Goal: Find specific page/section: Find specific page/section

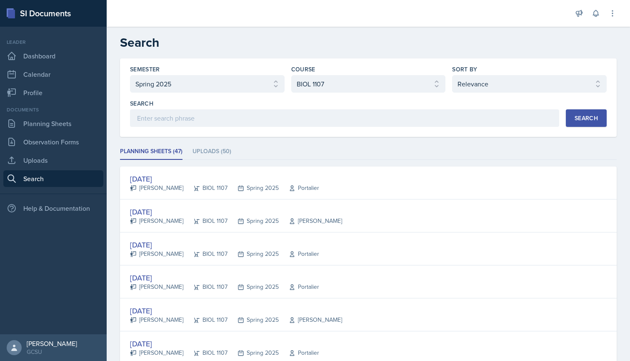
select select "e7b6c66a-987a-4ab3-92d3-5526cc86007b"
select select "6d02d006-d2ce-4ab3-bc11-53b48f3c94ca"
select select "1"
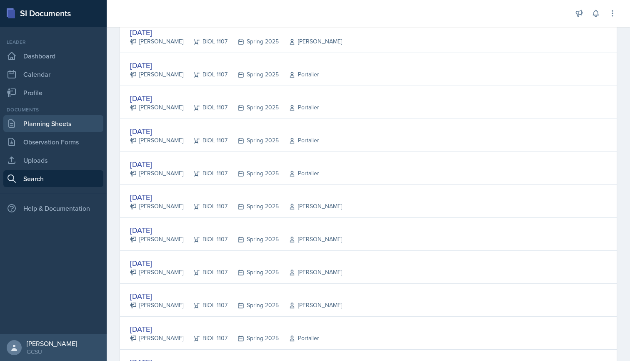
scroll to position [647, 0]
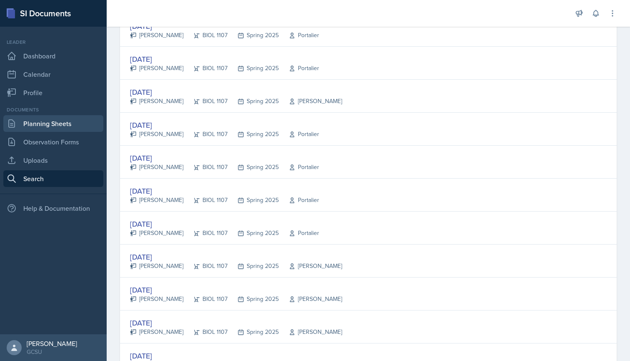
click at [35, 124] on link "Planning Sheets" at bounding box center [53, 123] width 100 height 17
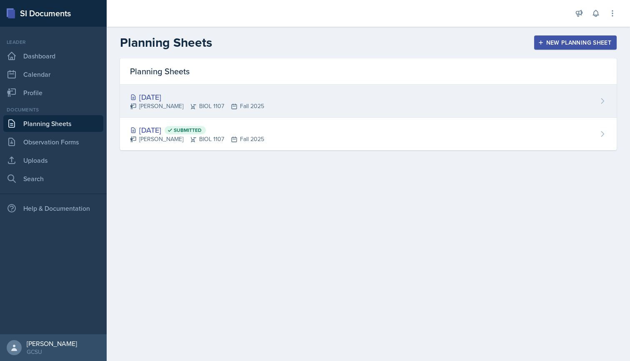
click at [339, 90] on div "[DATE] [PERSON_NAME] BIOL 1107 Fall 2025" at bounding box center [368, 101] width 497 height 33
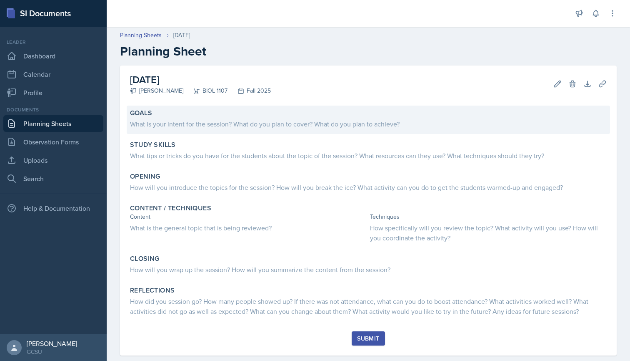
click at [188, 125] on div "What is your intent for the session? What do you plan to cover? What do you pla…" at bounding box center [368, 124] width 477 height 10
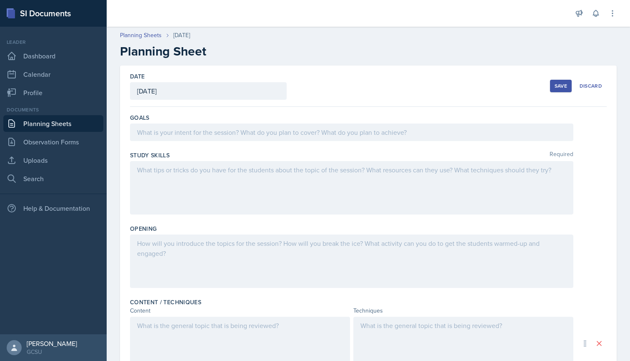
click at [182, 131] on div at bounding box center [352, 132] width 444 height 18
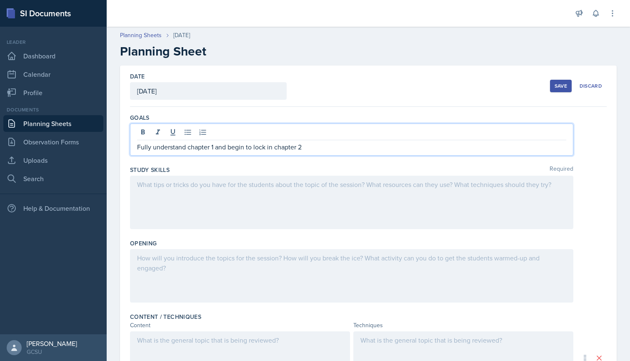
click at [166, 182] on div at bounding box center [352, 202] width 444 height 53
